Goal: Information Seeking & Learning: Find specific fact

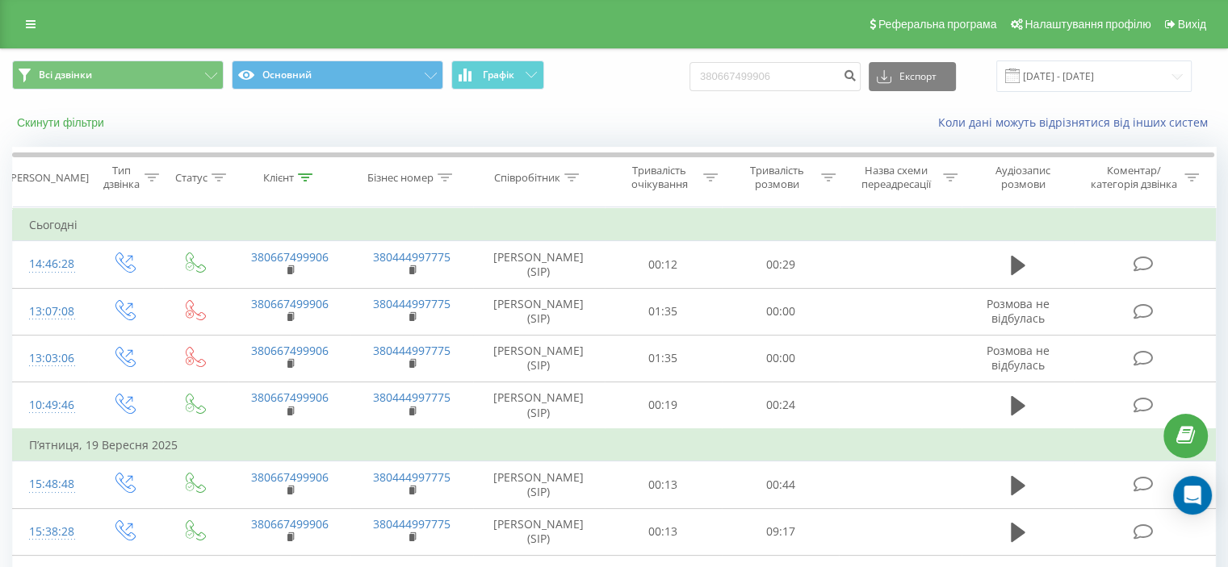
click at [56, 123] on button "Скинути фільтри" at bounding box center [62, 122] width 100 height 15
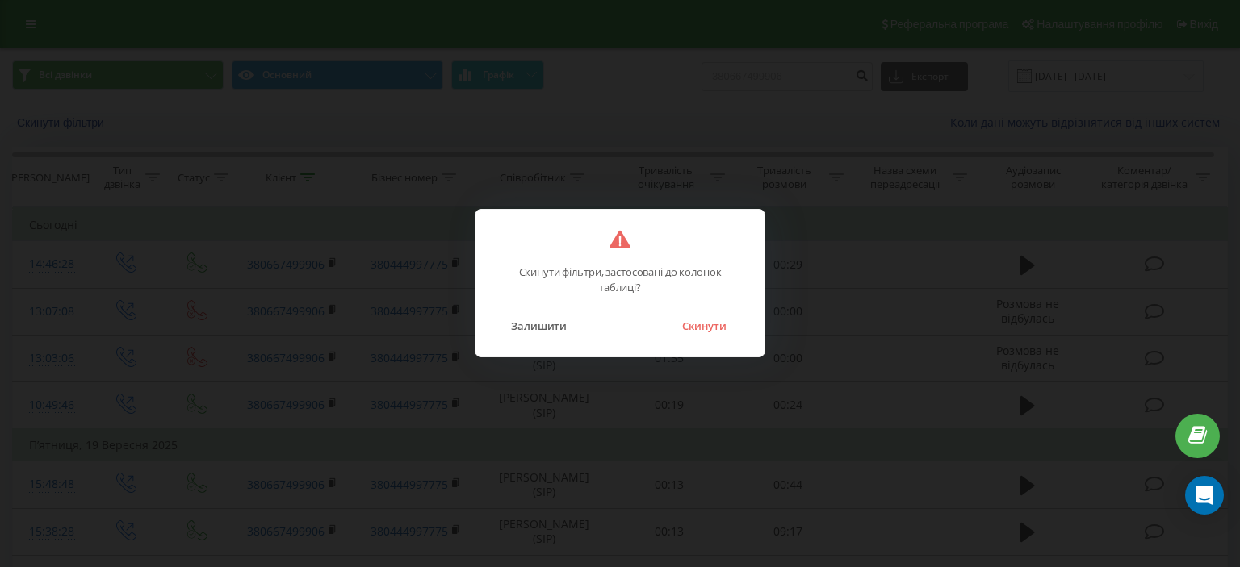
click at [714, 318] on button "Скинути" at bounding box center [704, 326] width 61 height 21
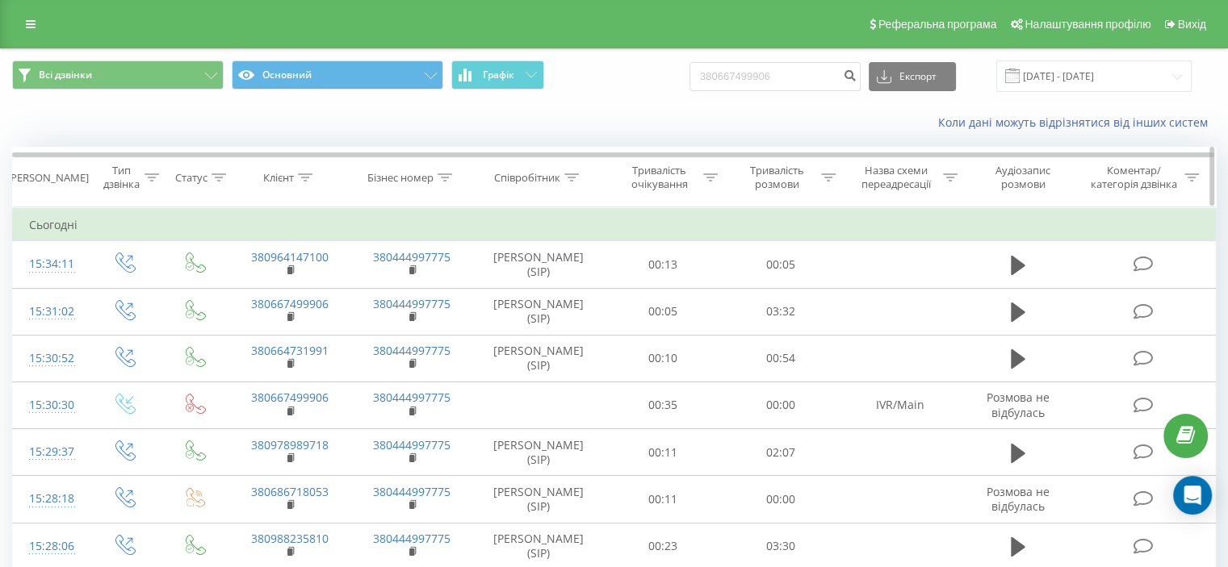
click at [566, 171] on div at bounding box center [571, 178] width 15 height 14
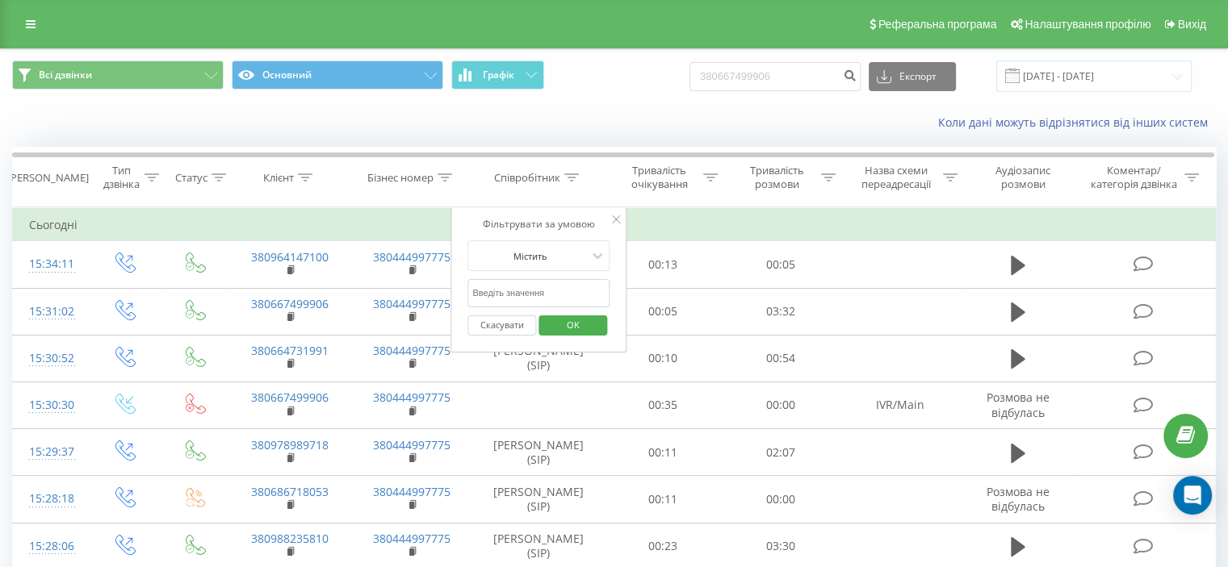
click at [558, 286] on input "text" at bounding box center [538, 293] width 142 height 28
type input "железняк"
click at [567, 331] on span "OK" at bounding box center [572, 324] width 45 height 25
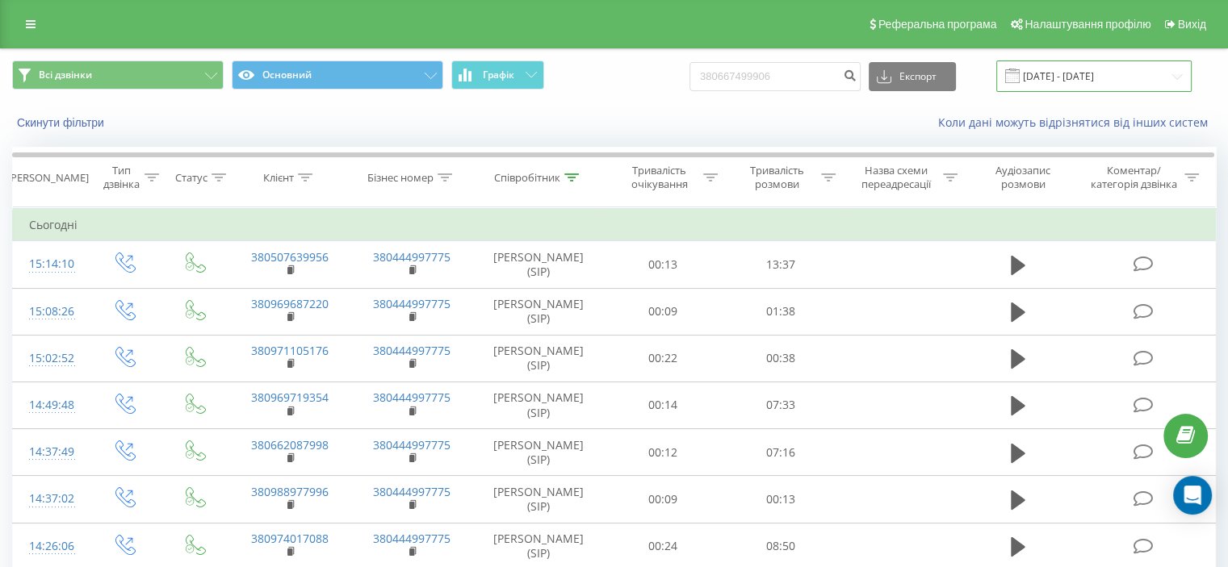
click at [1094, 74] on input "22.06.2025 - 22.09.2025" at bounding box center [1093, 76] width 195 height 31
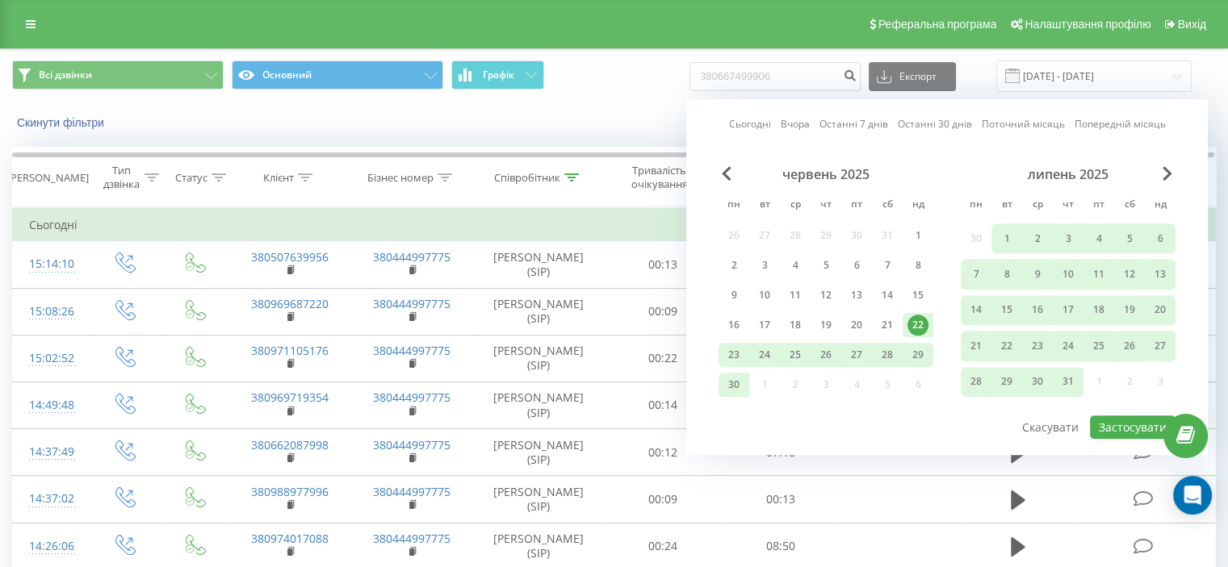
click at [1172, 175] on div "липень 2025" at bounding box center [1067, 174] width 215 height 16
click at [1165, 173] on span "Next Month" at bounding box center [1167, 173] width 10 height 15
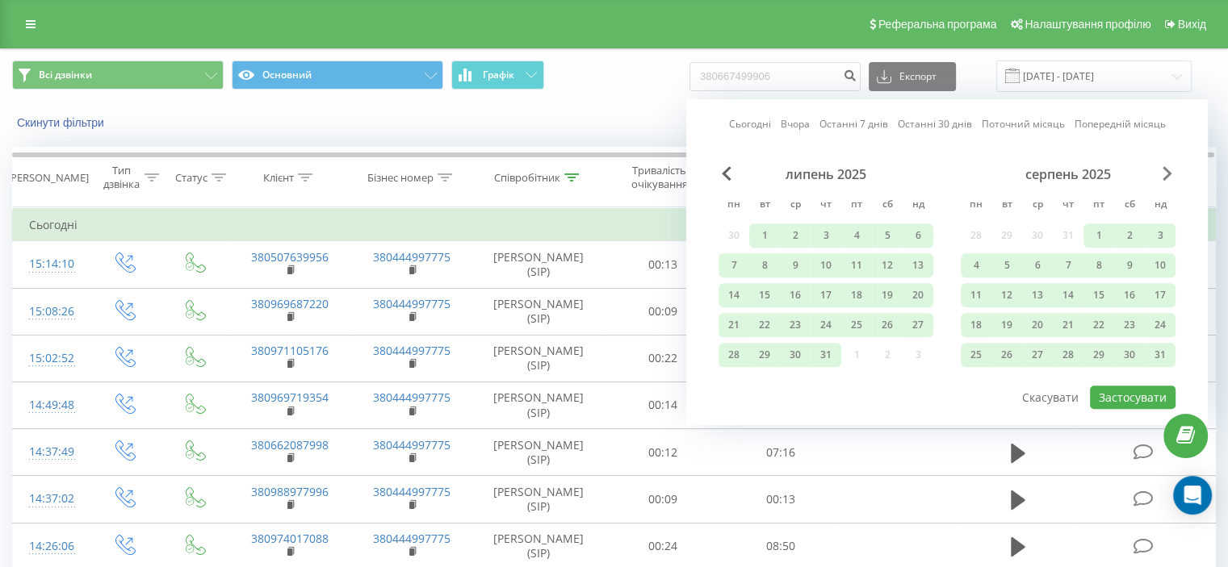
click at [1165, 173] on span "Next Month" at bounding box center [1167, 173] width 10 height 15
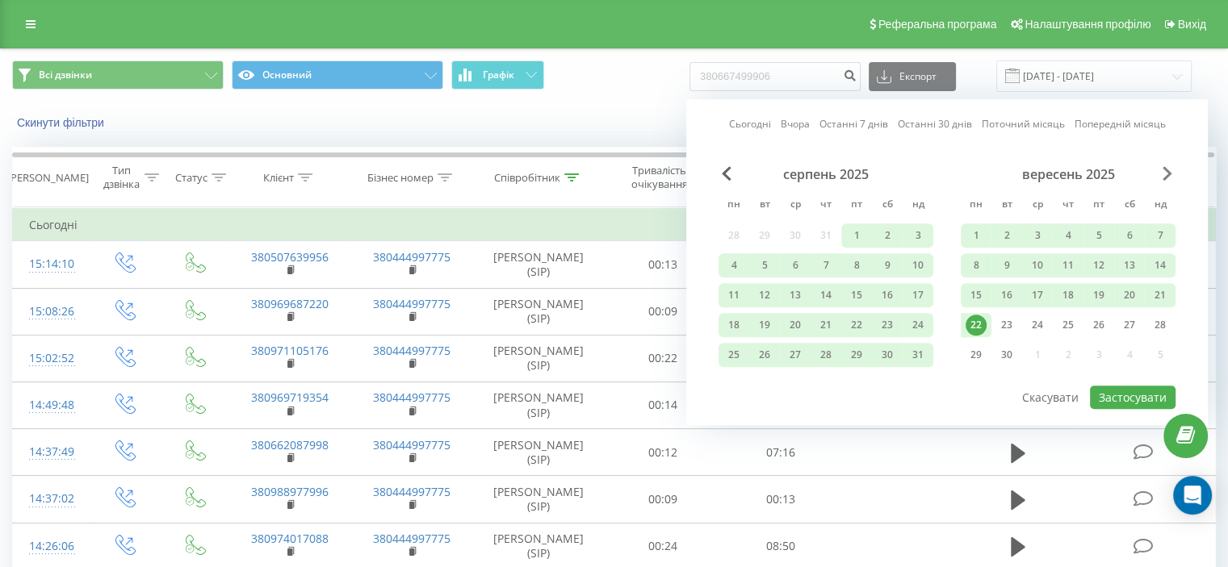
click at [1165, 173] on span "Next Month" at bounding box center [1167, 173] width 10 height 15
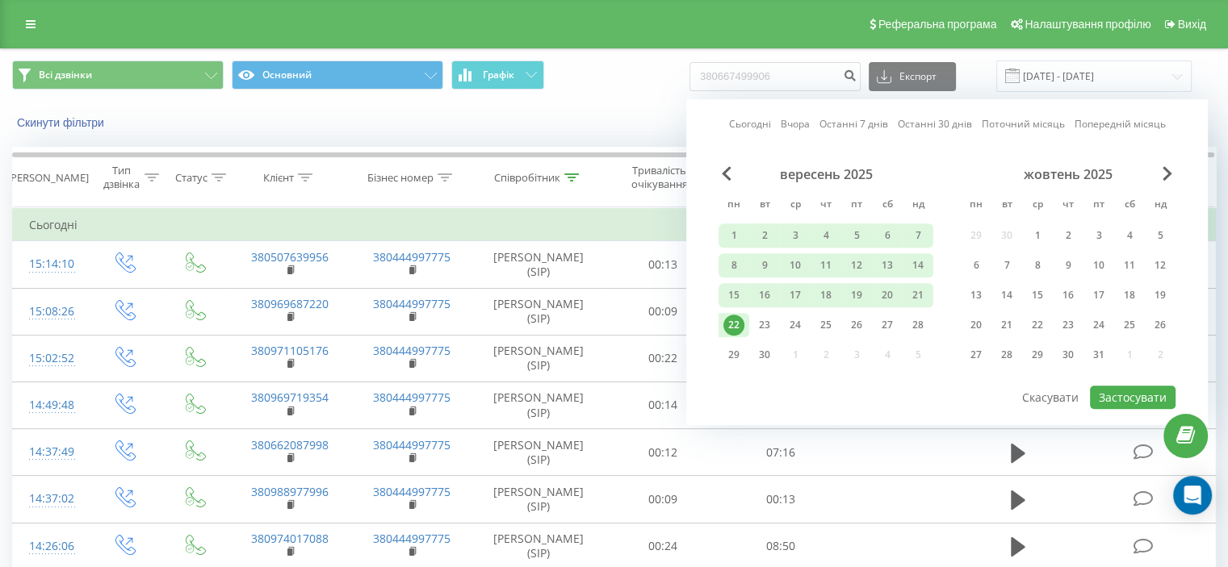
click at [738, 321] on div "22" at bounding box center [733, 325] width 21 height 21
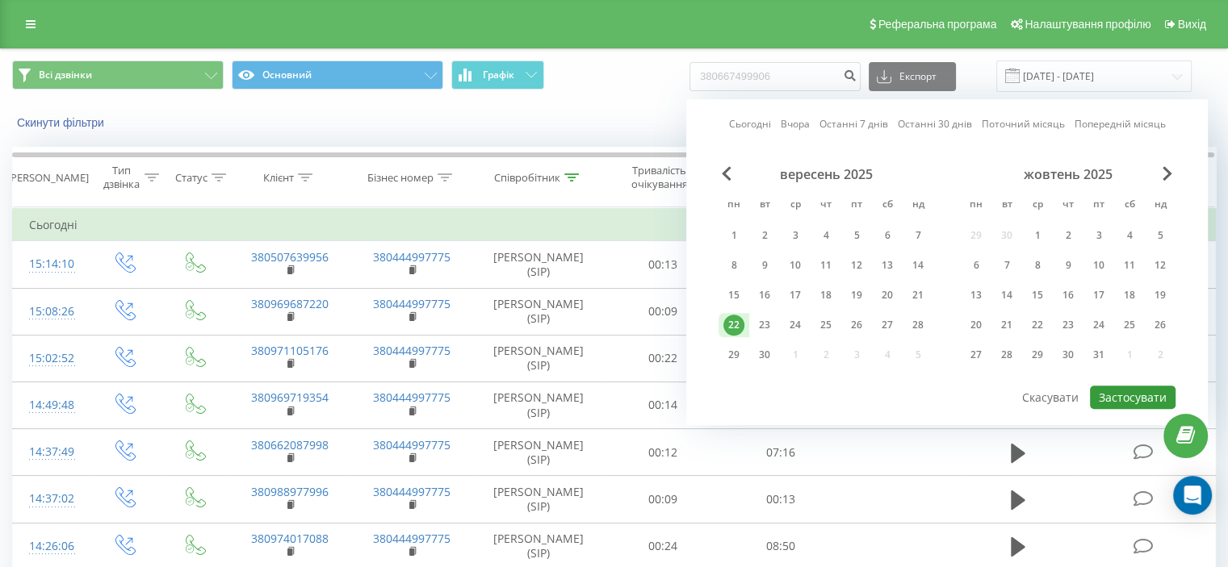
click at [1111, 387] on button "Застосувати" at bounding box center [1133, 397] width 86 height 23
type input "22.09.2025 - 22.09.2025"
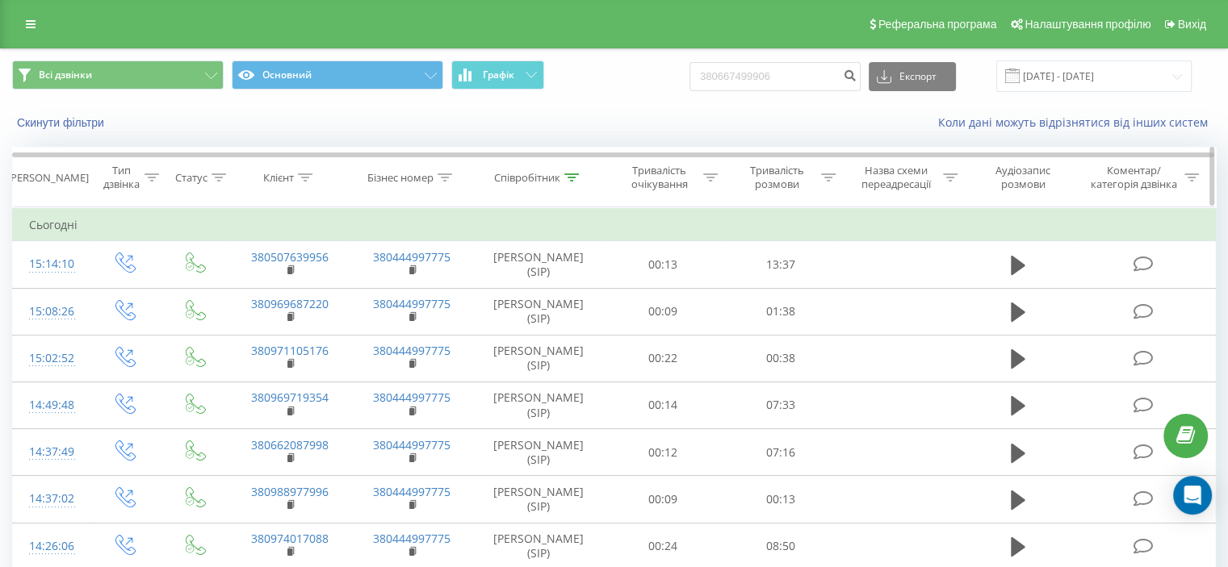
click at [575, 174] on icon at bounding box center [571, 178] width 15 height 8
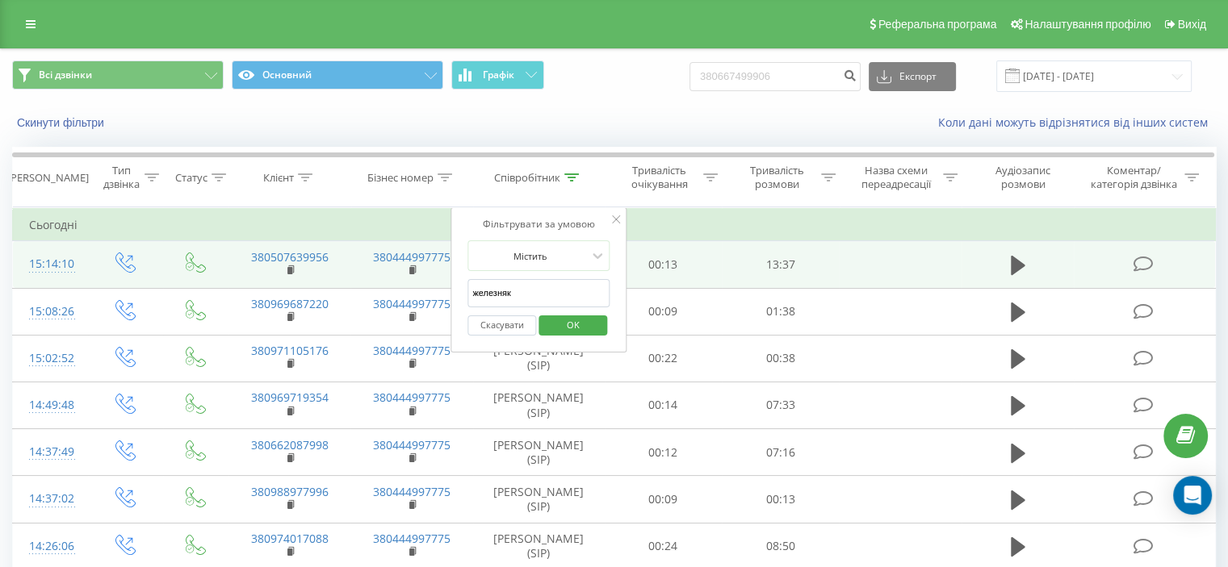
drag, startPoint x: 538, startPoint y: 280, endPoint x: 421, endPoint y: 280, distance: 116.2
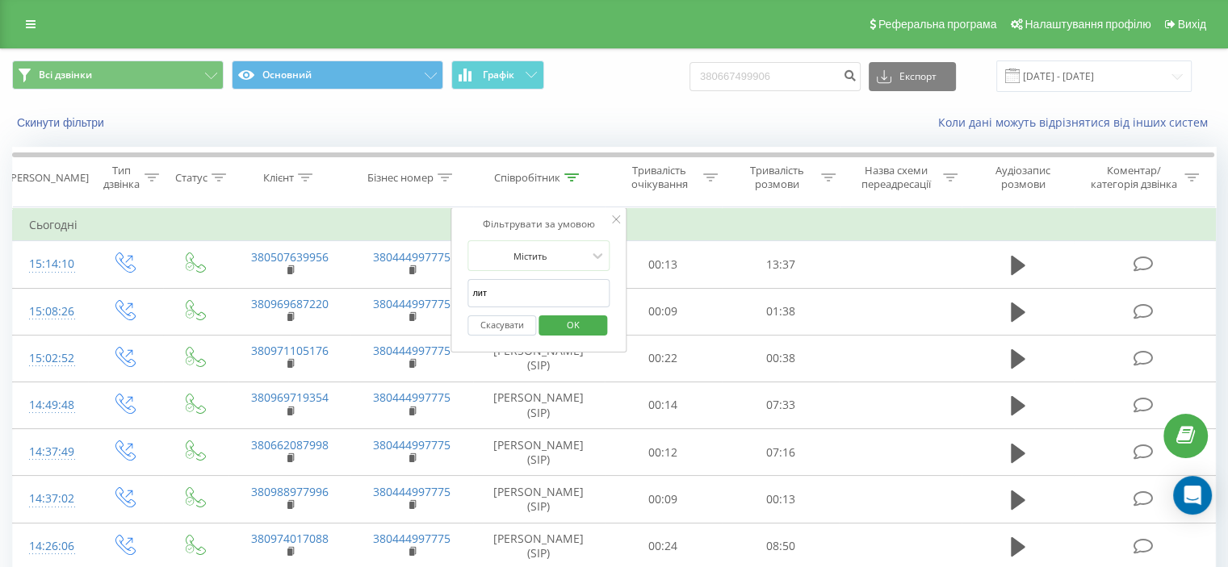
type input "литвинова"
click at [565, 324] on span "OK" at bounding box center [572, 324] width 45 height 25
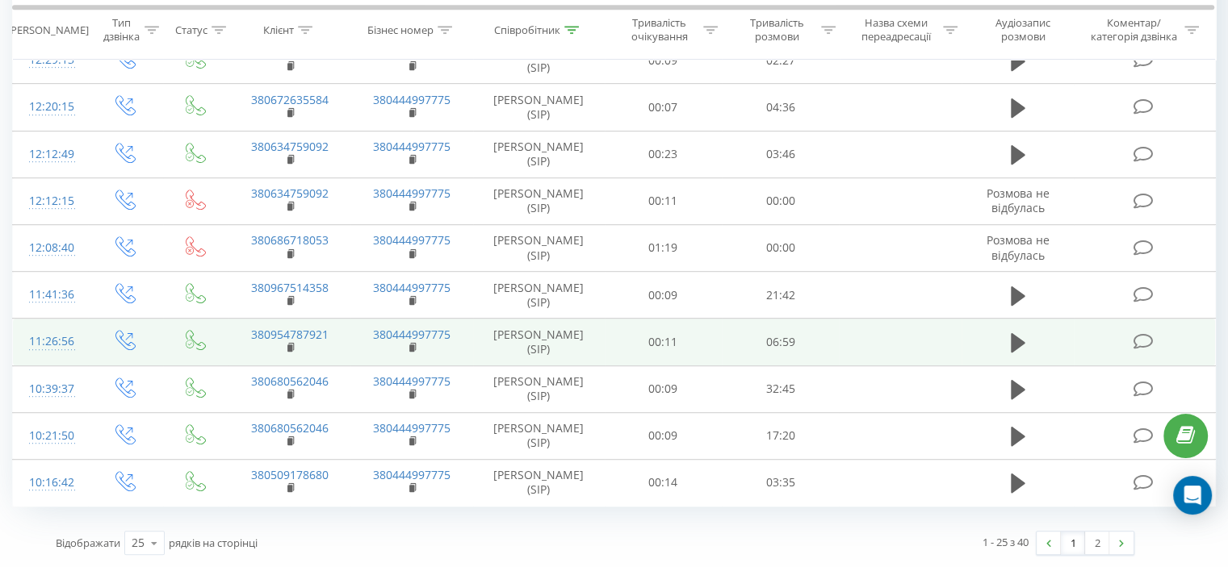
scroll to position [1214, 0]
